Goal: Transaction & Acquisition: Purchase product/service

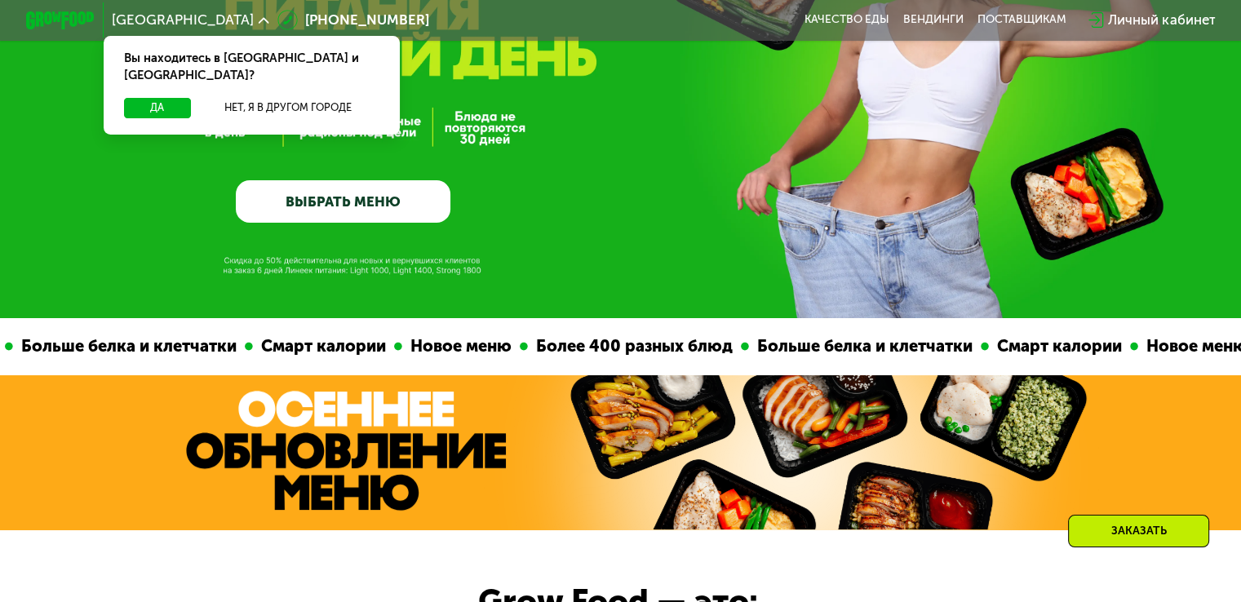
scroll to position [245, 0]
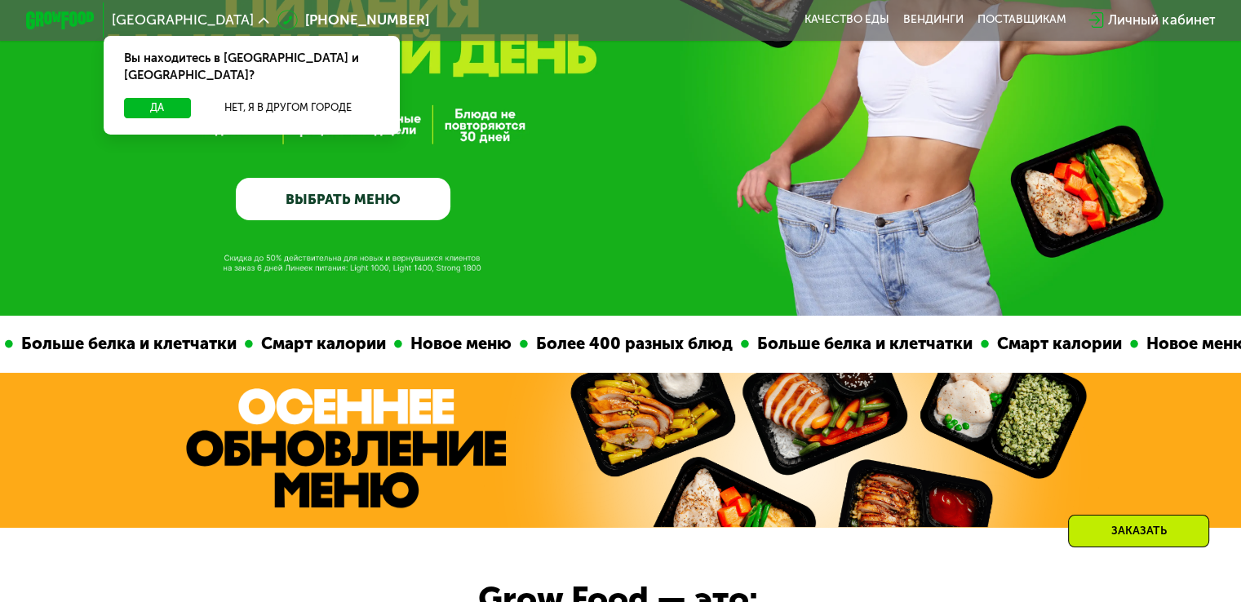
click at [349, 213] on link "ВЫБРАТЬ МЕНЮ" at bounding box center [343, 199] width 215 height 43
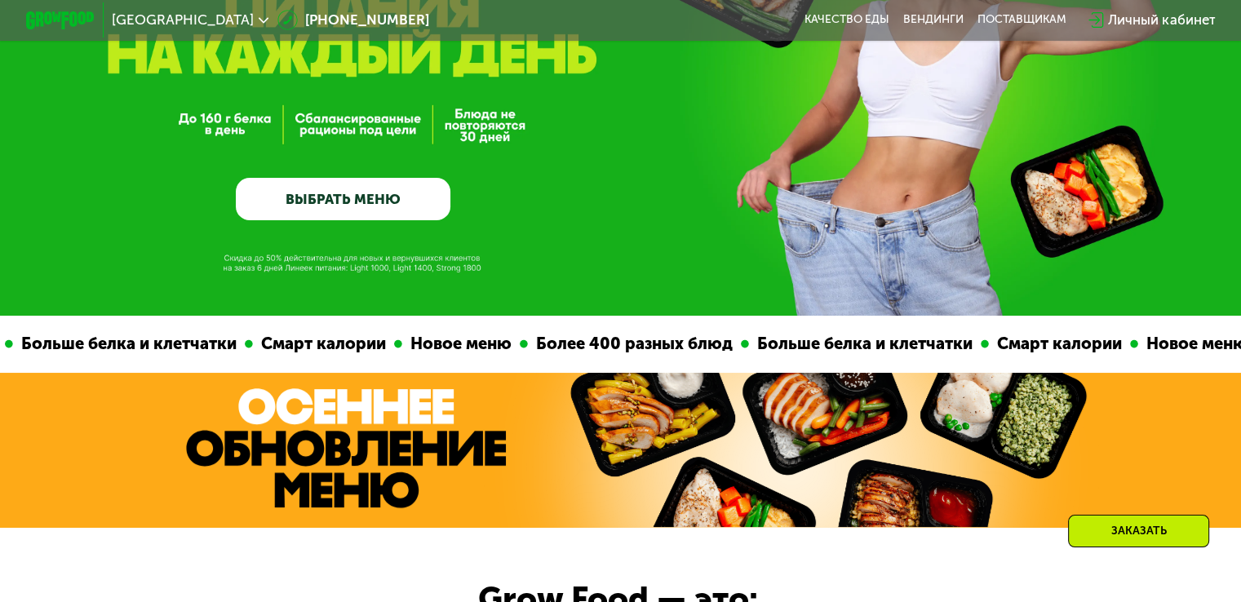
click at [157, 23] on span "[GEOGRAPHIC_DATA]" at bounding box center [183, 20] width 142 height 14
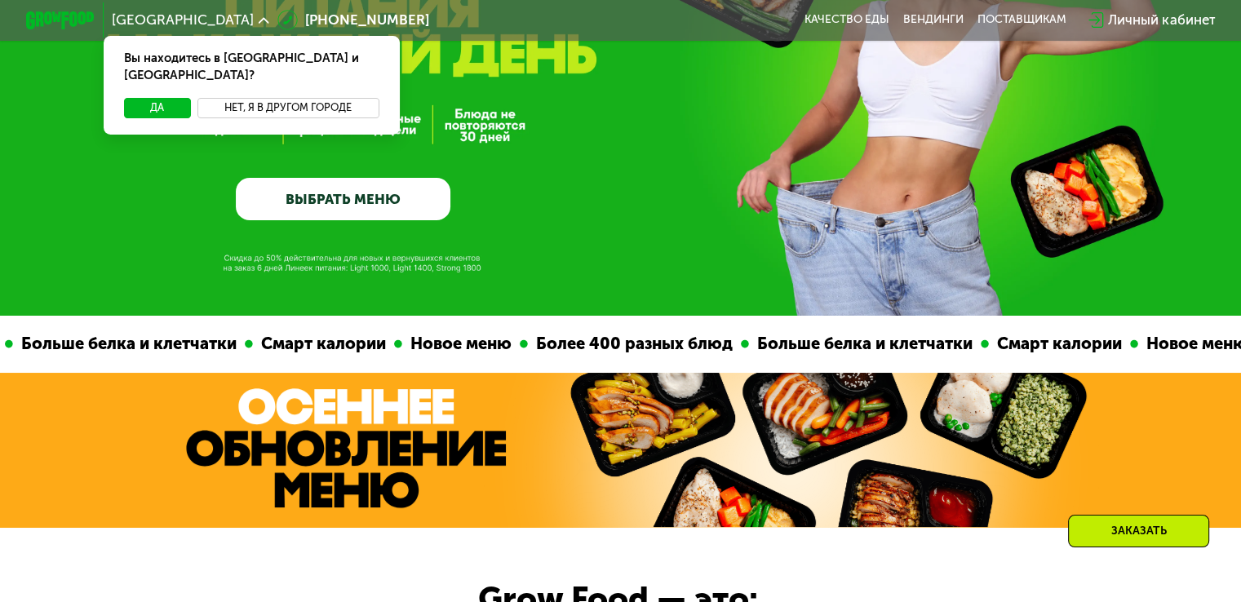
click at [251, 98] on button "Нет, я в другом городе" at bounding box center [288, 108] width 182 height 20
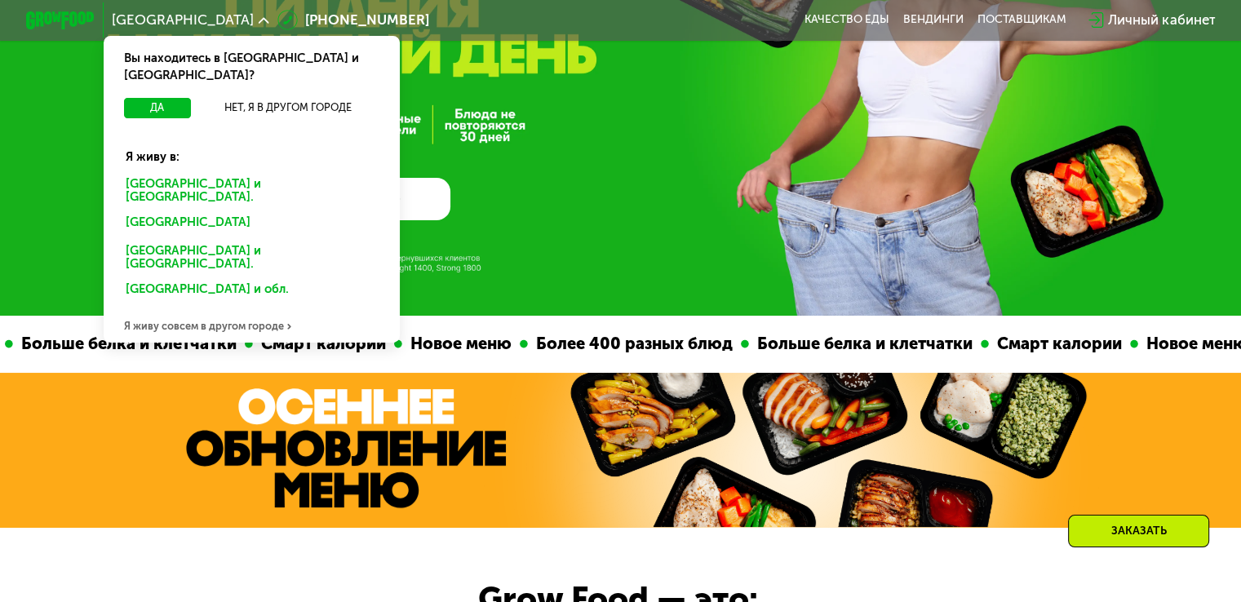
click at [208, 173] on div "[GEOGRAPHIC_DATA] и [GEOGRAPHIC_DATA]." at bounding box center [251, 191] width 276 height 36
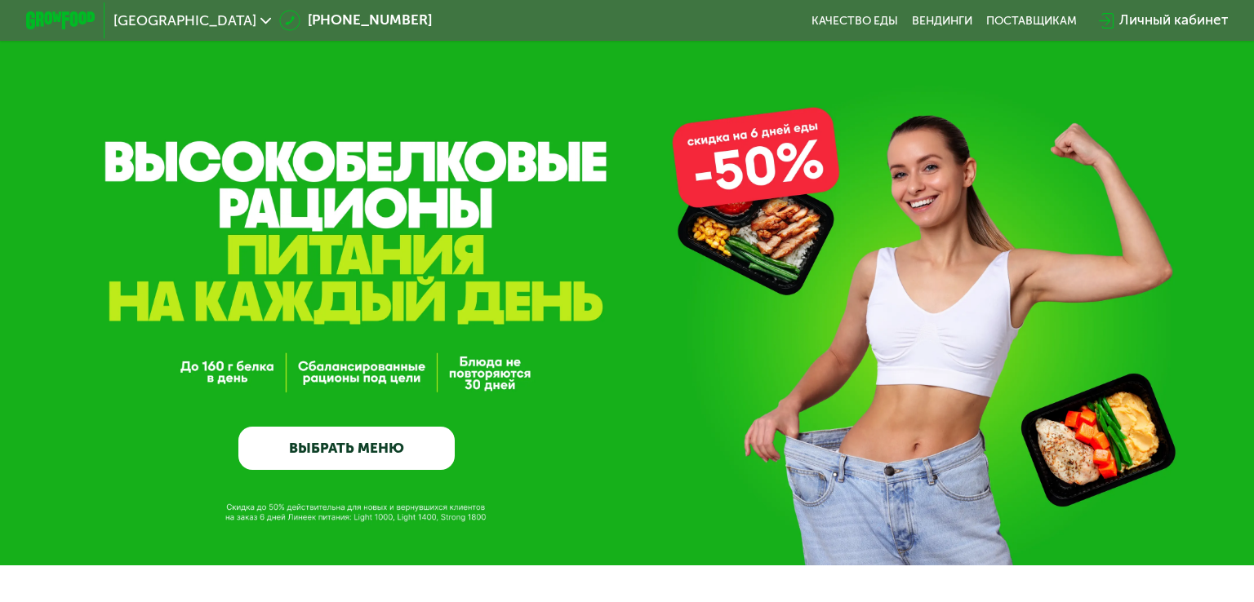
click at [346, 459] on link "ВЫБРАТЬ МЕНЮ" at bounding box center [346, 448] width 217 height 43
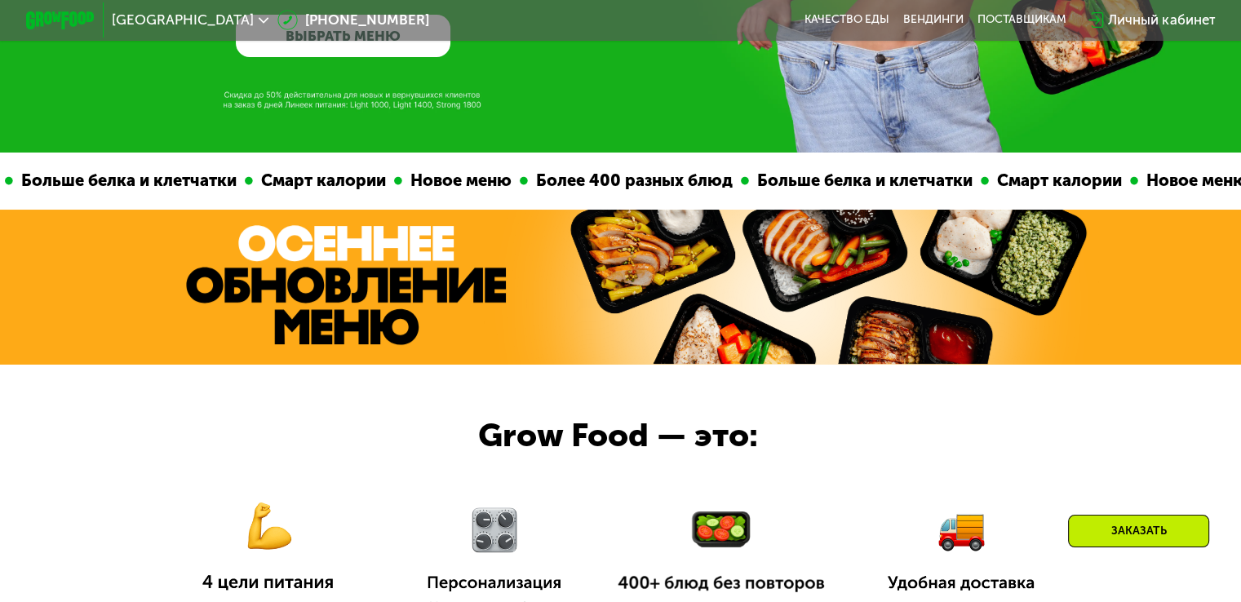
scroll to position [571, 0]
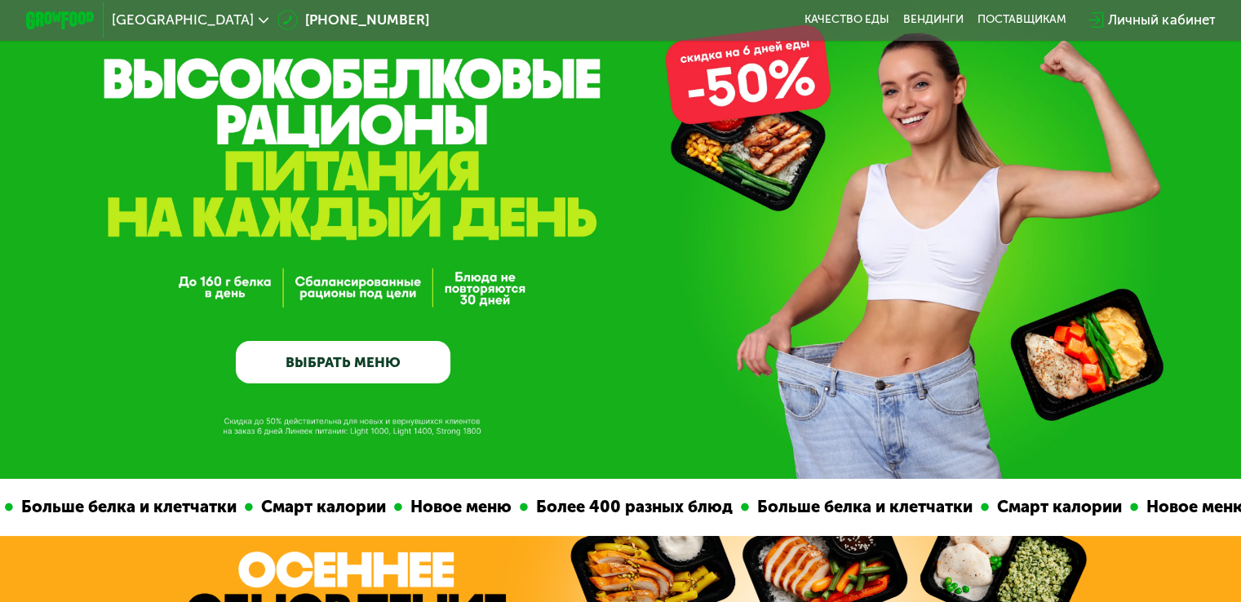
click at [343, 357] on link "ВЫБРАТЬ МЕНЮ" at bounding box center [343, 362] width 215 height 43
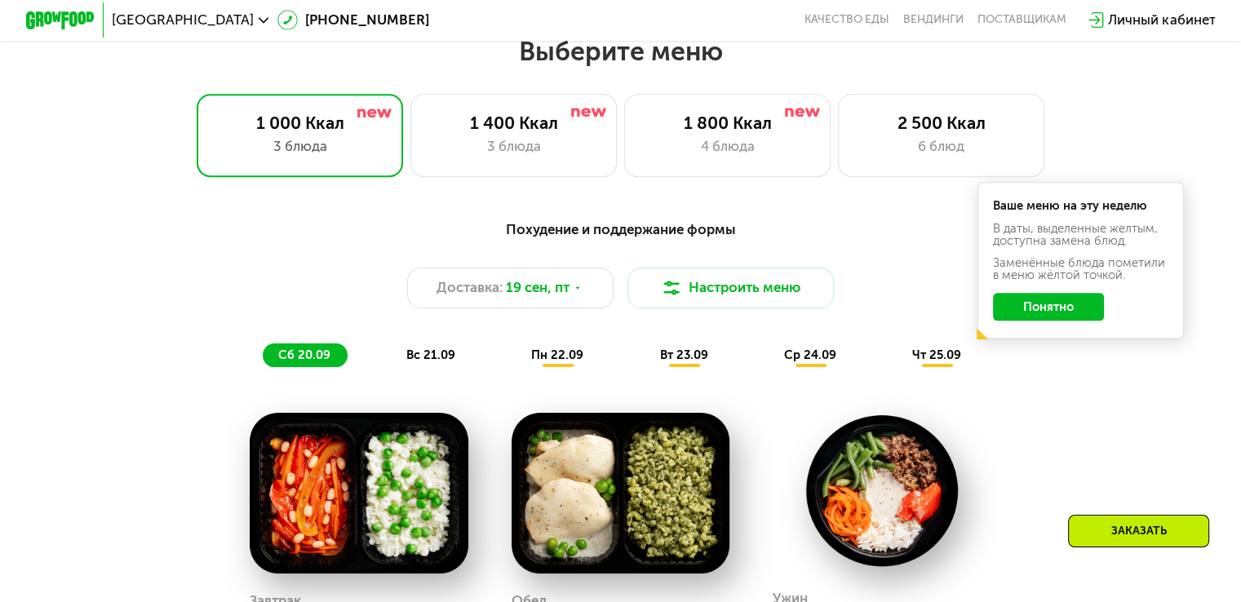
scroll to position [1178, 0]
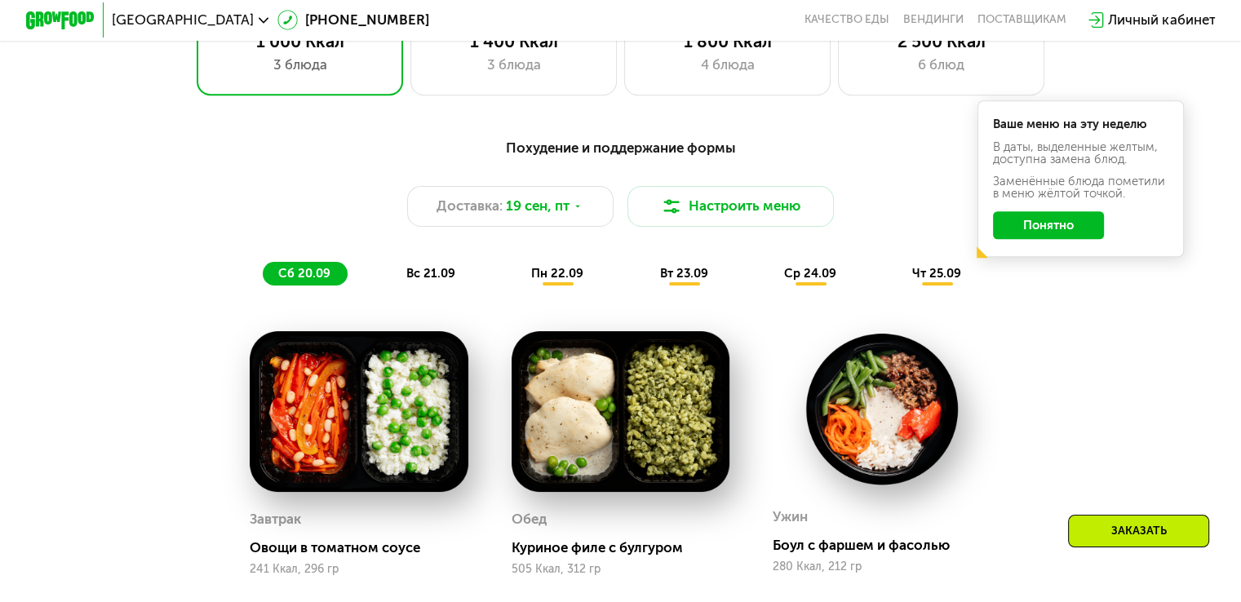
click at [1043, 233] on button "Понятно" at bounding box center [1048, 225] width 111 height 28
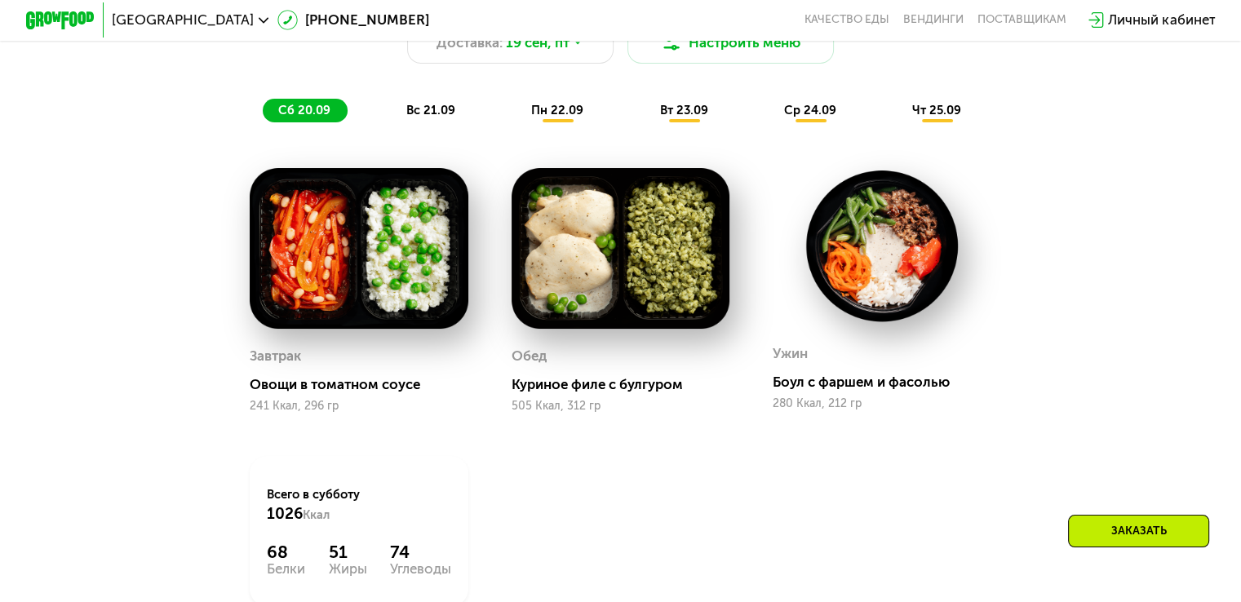
scroll to position [1423, 0]
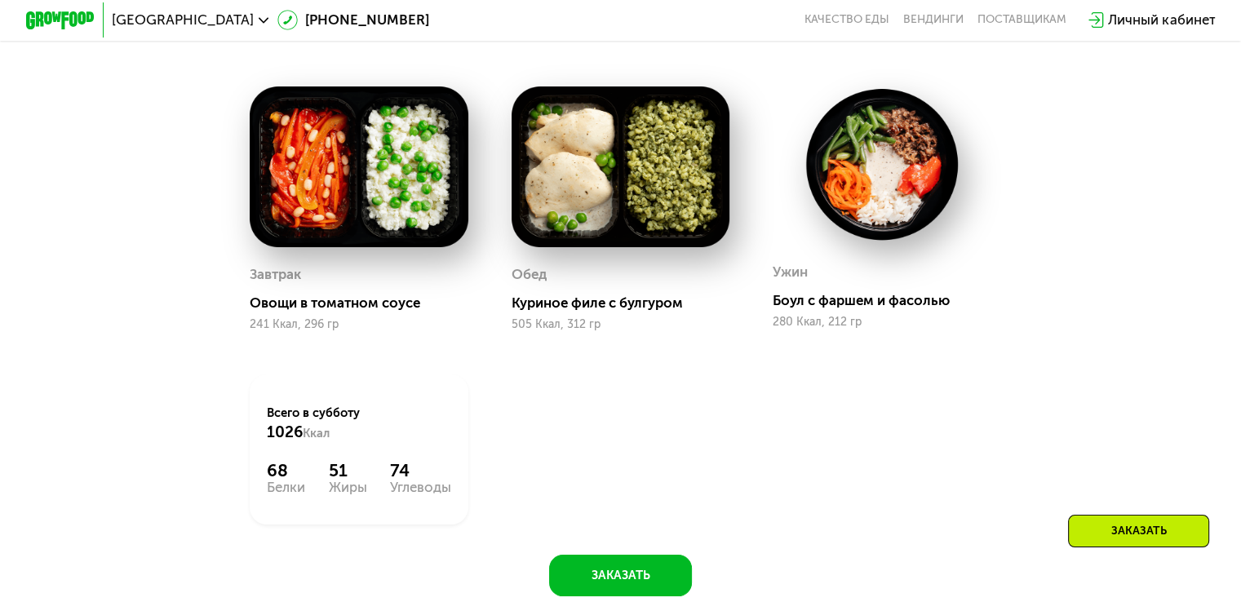
drag, startPoint x: 1037, startPoint y: 239, endPoint x: 1079, endPoint y: 149, distance: 98.9
click at [1079, 149] on div "Похудение и поддержание формы Доставка: 19 сен, пт Настроить меню сб 20.09 вс 2…" at bounding box center [621, 239] width 1062 height 715
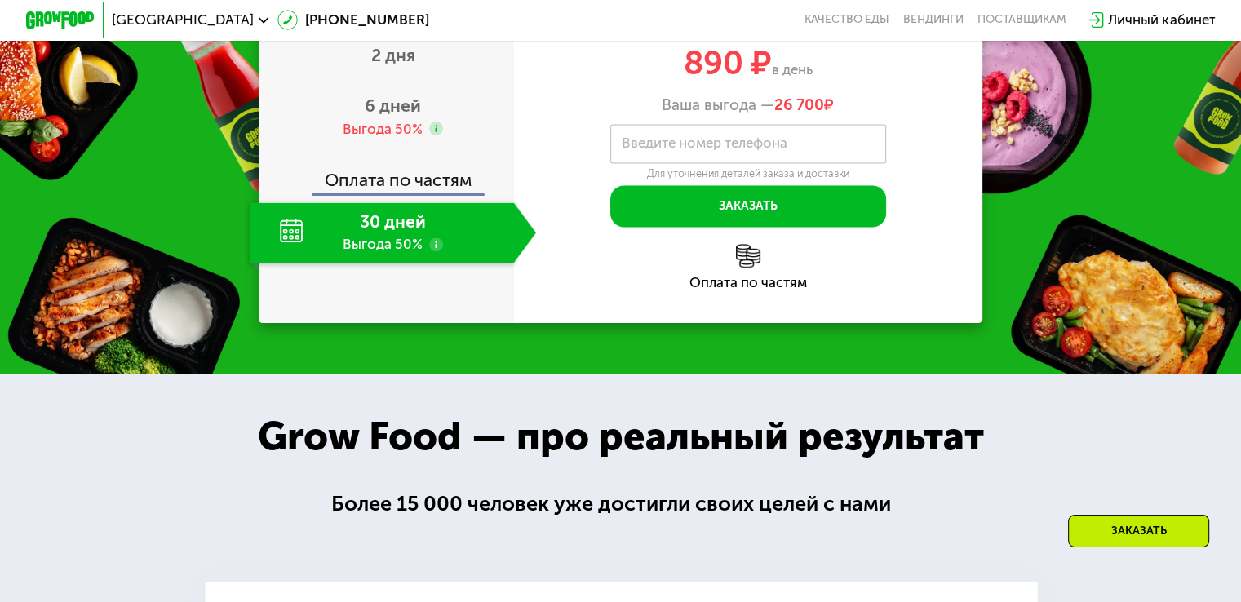
scroll to position [2566, 0]
